Goal: Transaction & Acquisition: Download file/media

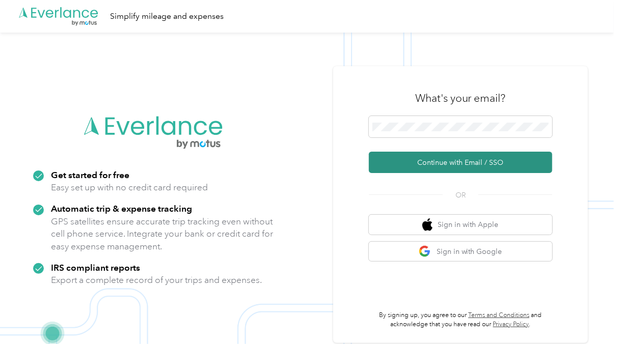
click at [404, 164] on button "Continue with Email / SSO" at bounding box center [460, 162] width 183 height 21
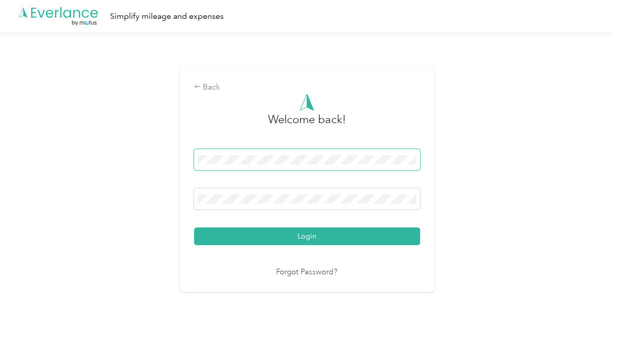
click at [194, 228] on button "Login" at bounding box center [307, 237] width 226 height 18
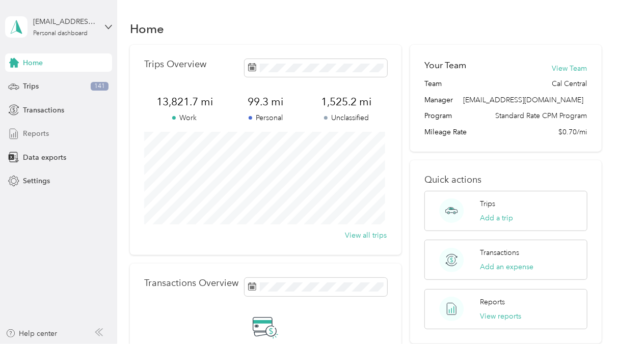
click at [57, 128] on div "Reports" at bounding box center [58, 134] width 107 height 18
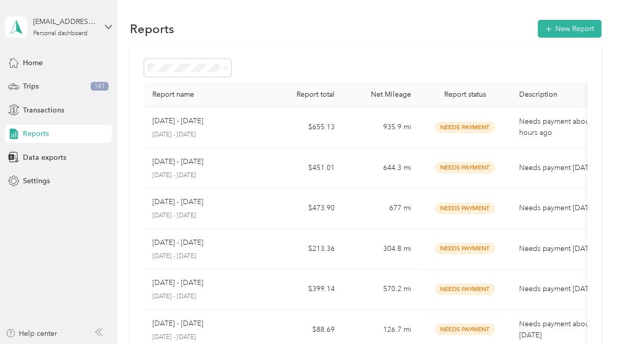
click at [226, 119] on div "[DATE] - [DATE]" at bounding box center [205, 121] width 106 height 11
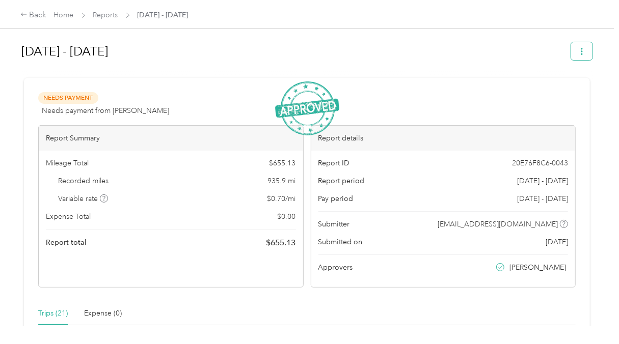
click at [581, 52] on icon "button" at bounding box center [582, 51] width 2 height 7
click at [555, 89] on span "Download" at bounding box center [550, 88] width 34 height 11
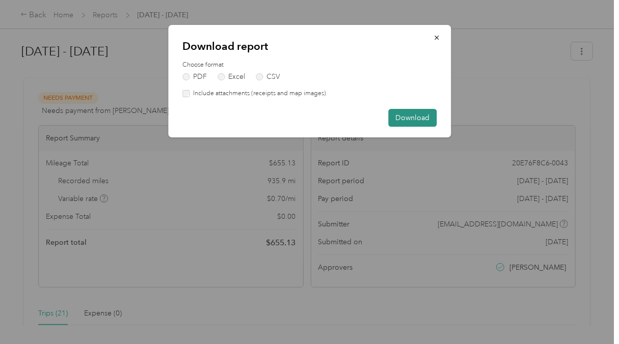
click at [418, 116] on button "Download" at bounding box center [412, 118] width 48 height 18
